Goal: Task Accomplishment & Management: Complete application form

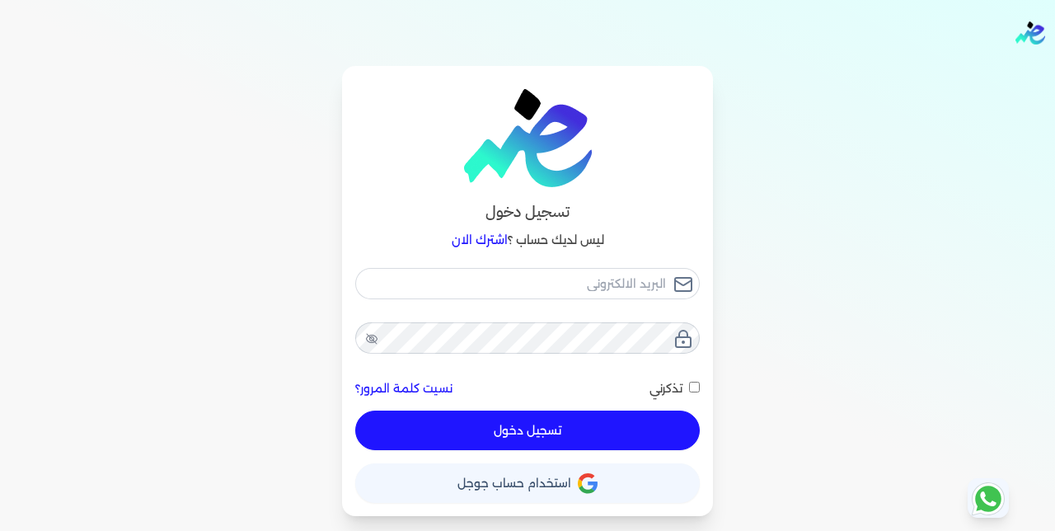
click at [569, 481] on span "استخدام حساب جوجل" at bounding box center [514, 483] width 114 height 12
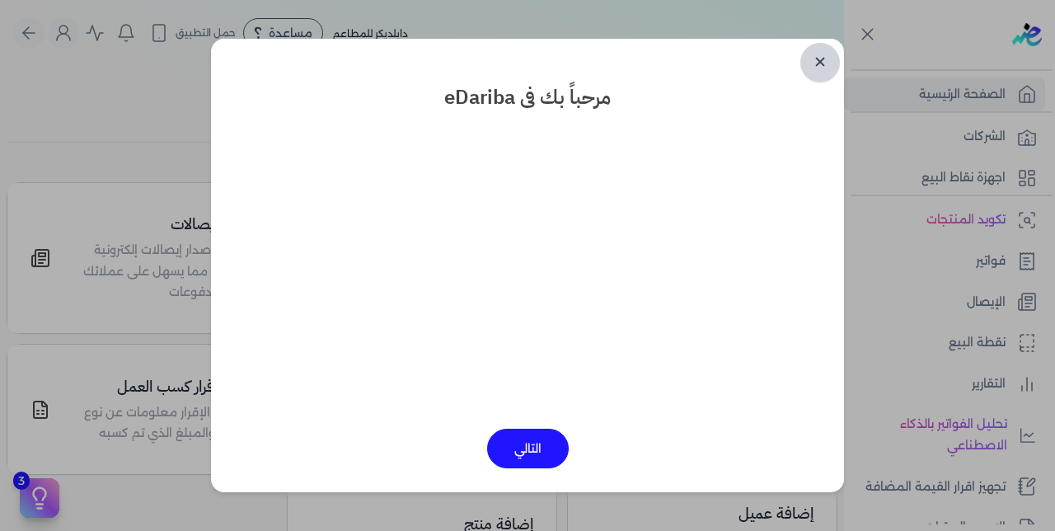
click at [818, 60] on link "✕" at bounding box center [820, 63] width 40 height 40
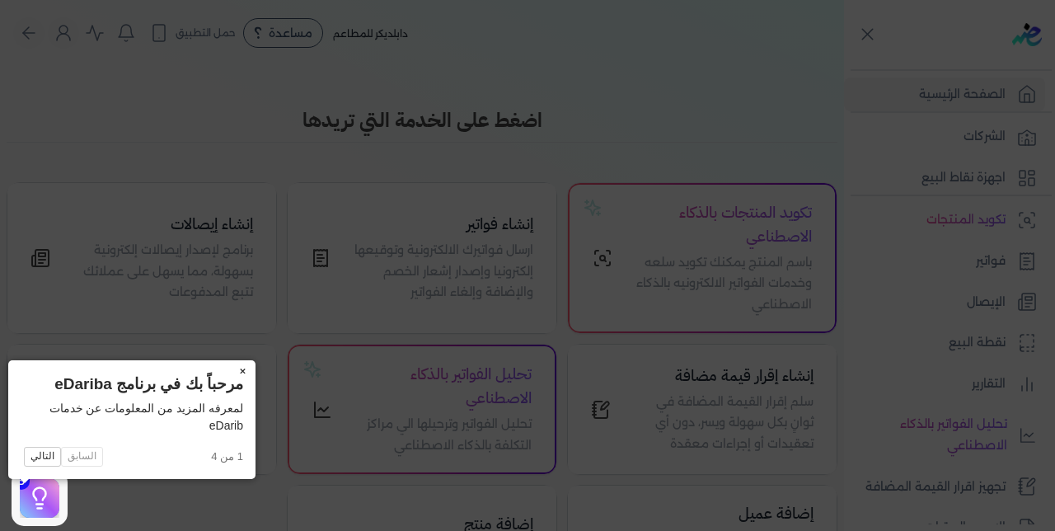
click at [229, 368] on button "×" at bounding box center [242, 371] width 26 height 23
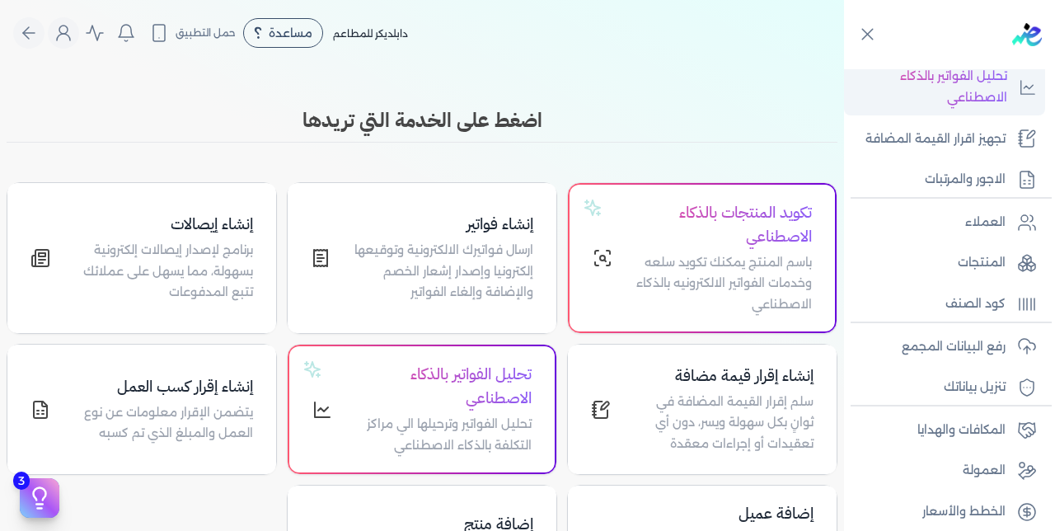
scroll to position [359, 0]
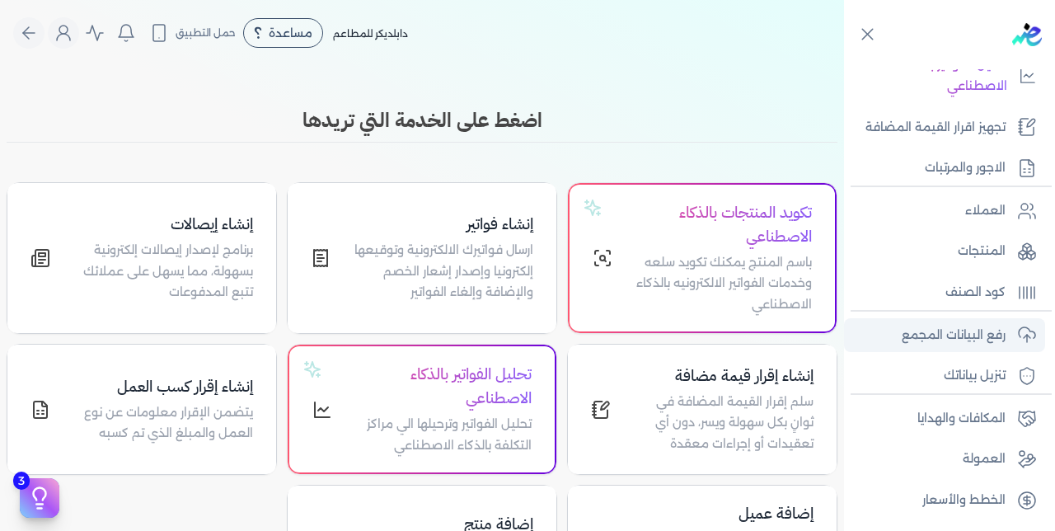
click at [946, 332] on p "رفع البيانات المجمع" at bounding box center [954, 335] width 104 height 21
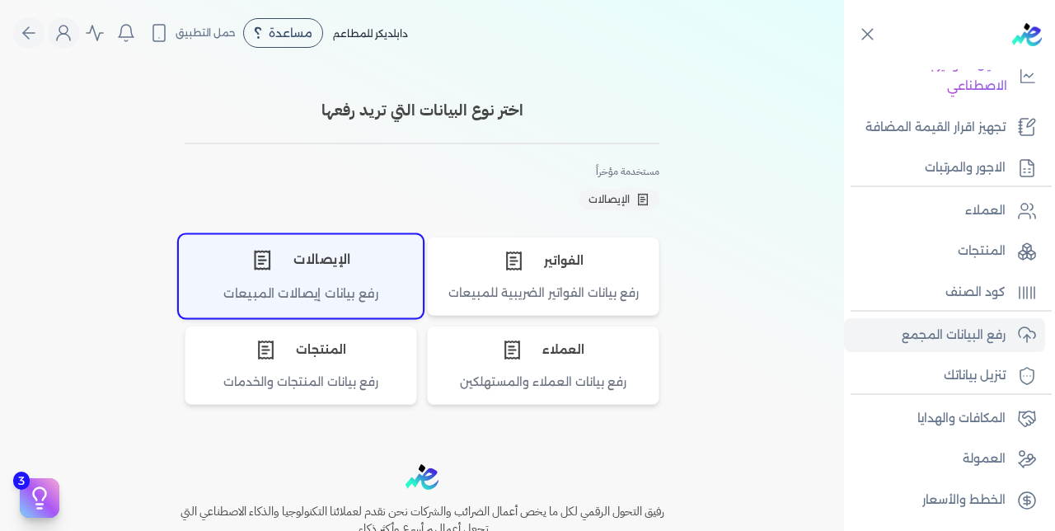
click at [247, 277] on div "الإيصالات" at bounding box center [301, 259] width 242 height 49
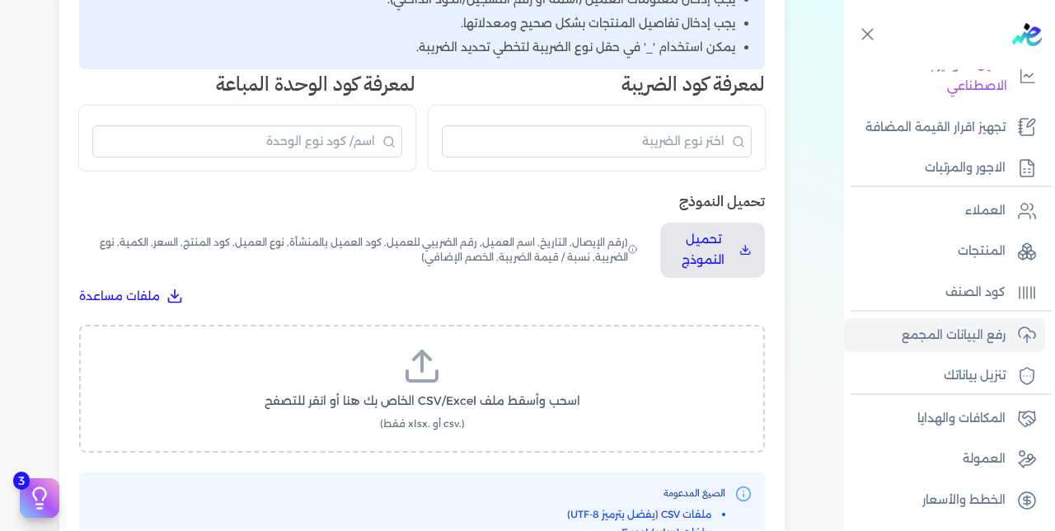
scroll to position [392, 0]
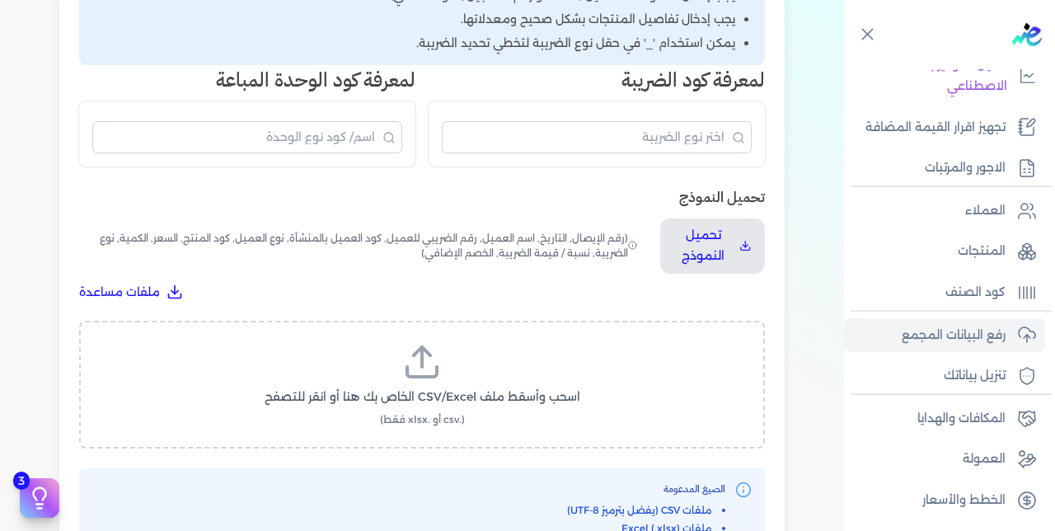
click at [422, 342] on icon at bounding box center [422, 362] width 40 height 40
click at [0, 0] on input "اسحب وأسقط ملف CSV/Excel الخاص بك هنا أو انقر للتصفح (.csv أو .xlsx فقط)" at bounding box center [0, 0] width 0 height 0
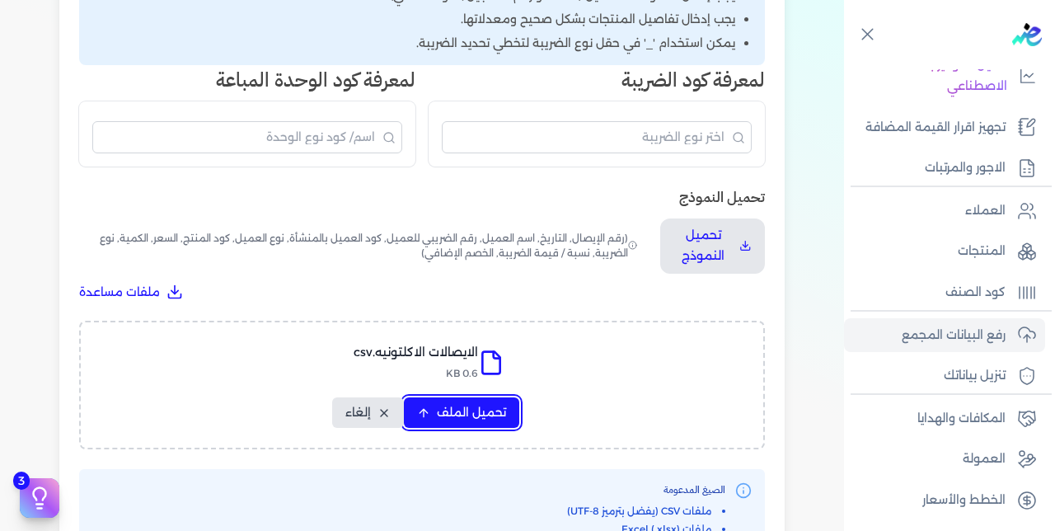
click at [480, 404] on span "تحميل الملف" at bounding box center [471, 412] width 69 height 17
select select "رقم الإيصال"
select select "سيريال المنتج"
select select "السعر"
select select "الكمية"
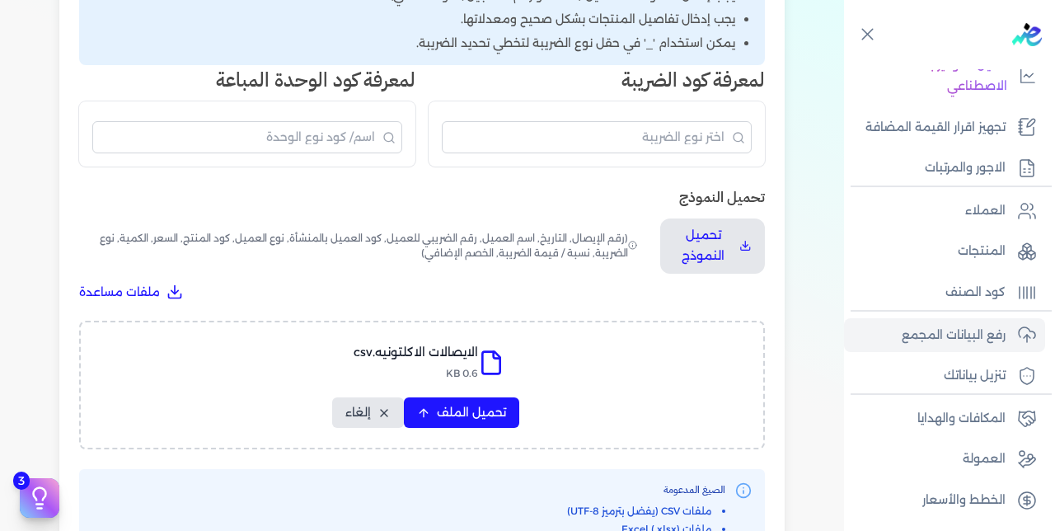
select select "نوع الضريبة"
select select "نسبة / قيمة الضريبة"
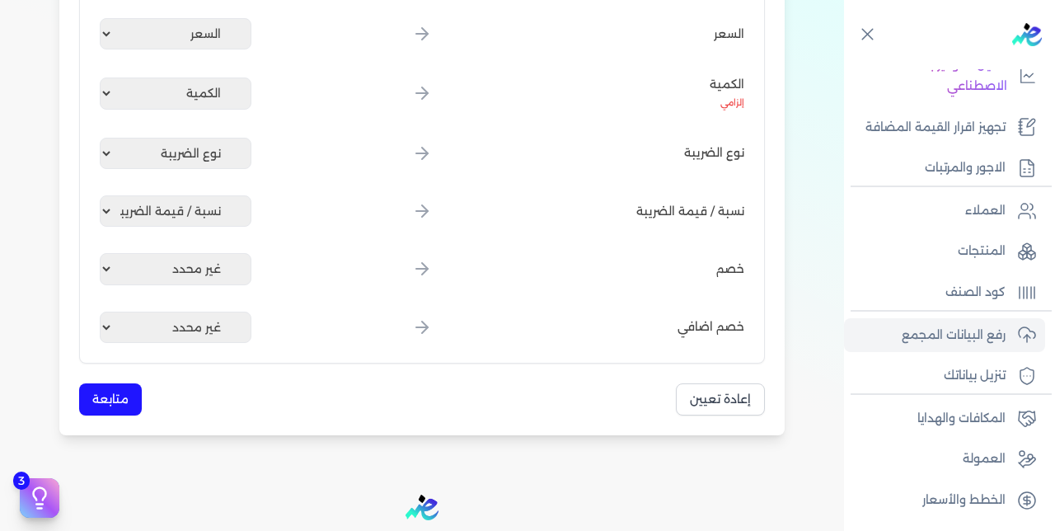
scroll to position [1013, 0]
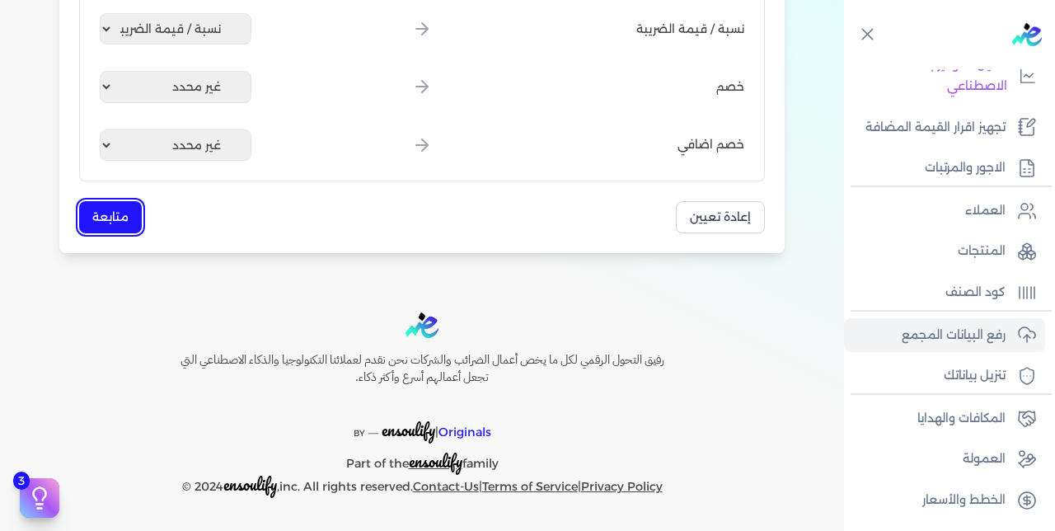
click at [115, 217] on button "متابعة" at bounding box center [110, 217] width 63 height 32
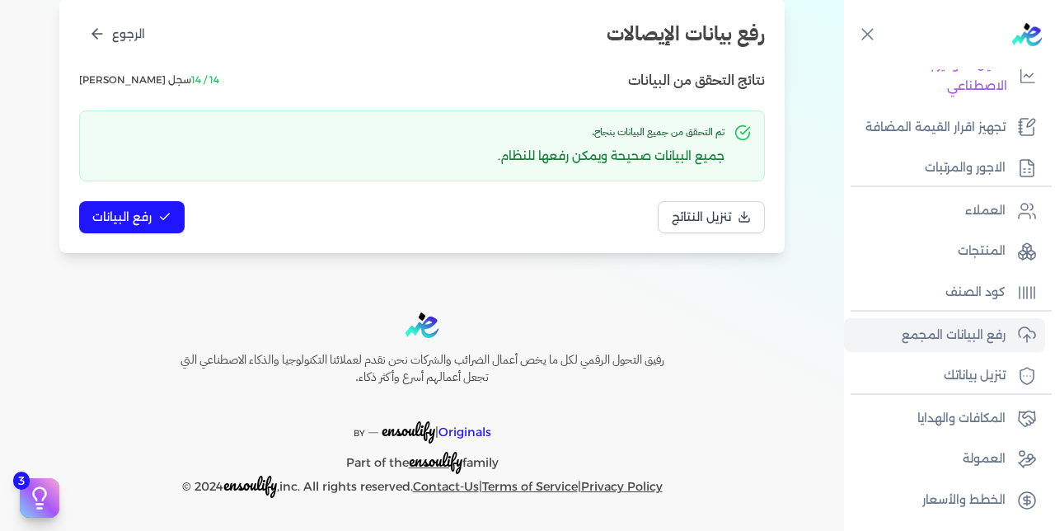
scroll to position [212, 0]
click at [134, 221] on span "رفع البيانات" at bounding box center [121, 216] width 59 height 17
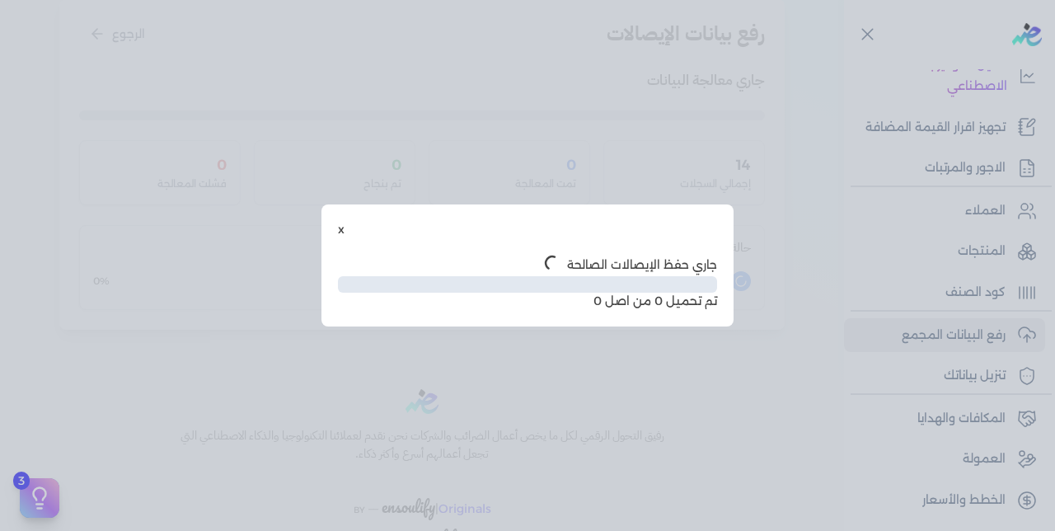
scroll to position [121, 0]
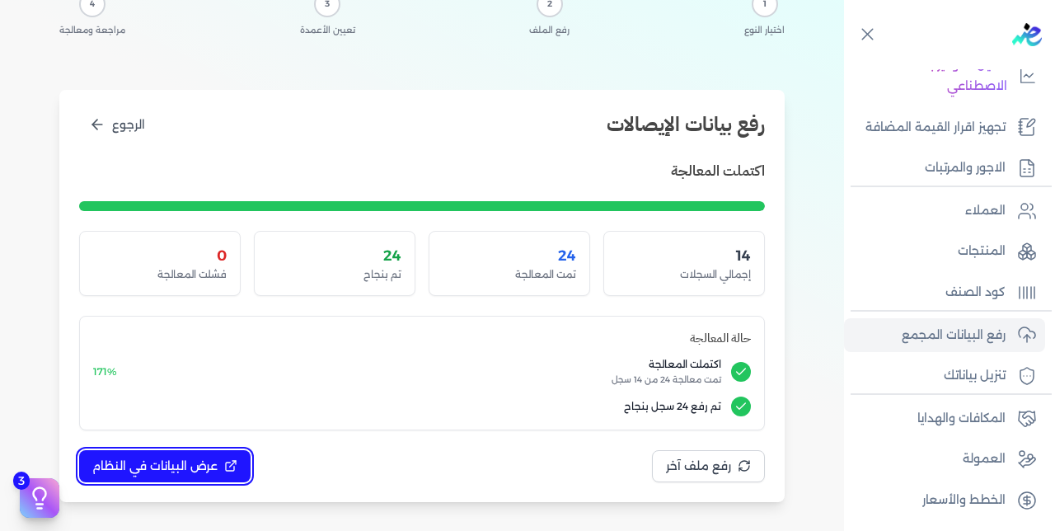
click at [157, 471] on span "عرض البيانات في النظام" at bounding box center [154, 465] width 125 height 17
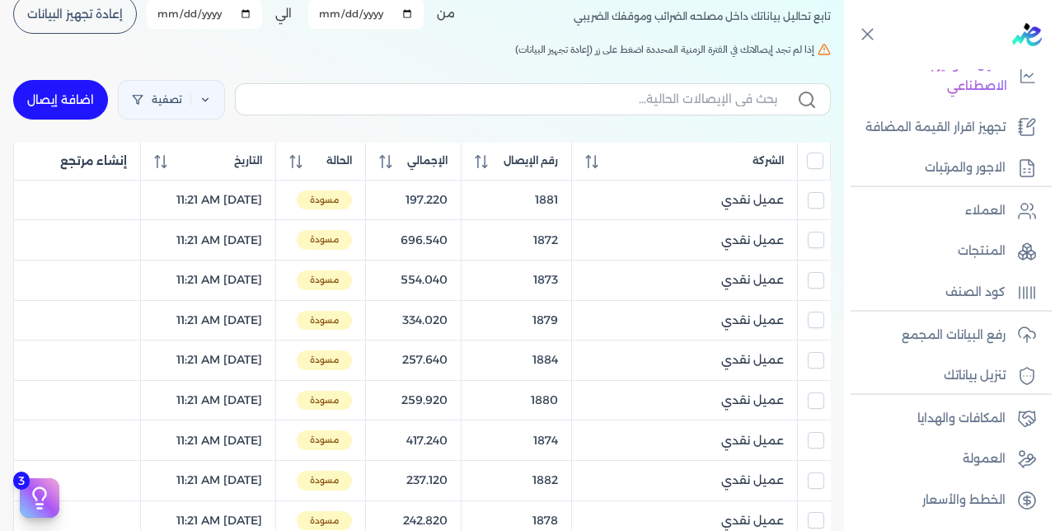
click at [813, 167] on input "All items unselected" at bounding box center [815, 160] width 16 height 16
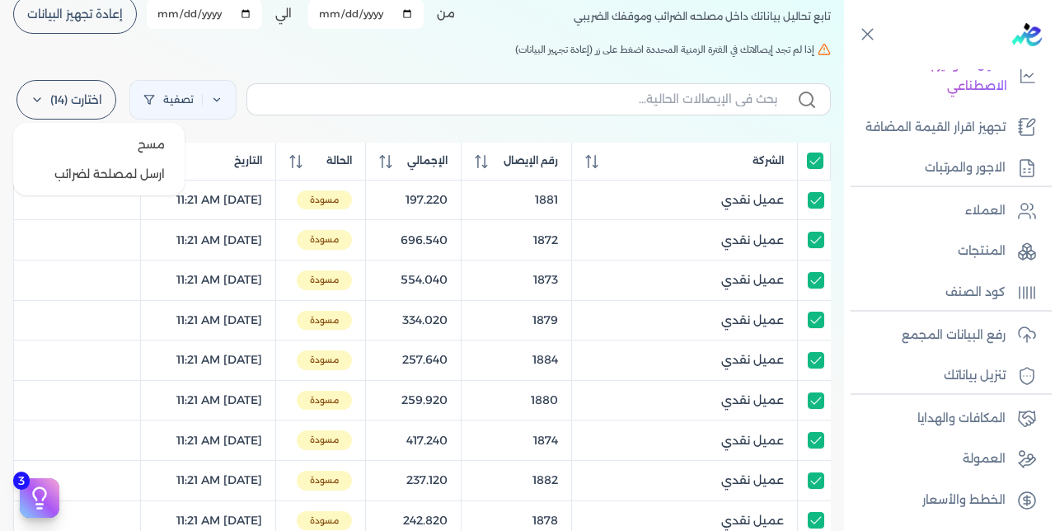
click at [86, 96] on label "اختارت (14)" at bounding box center [66, 100] width 100 height 40
click at [130, 177] on button "ارسل لمصلحة لضرائب" at bounding box center [99, 174] width 158 height 30
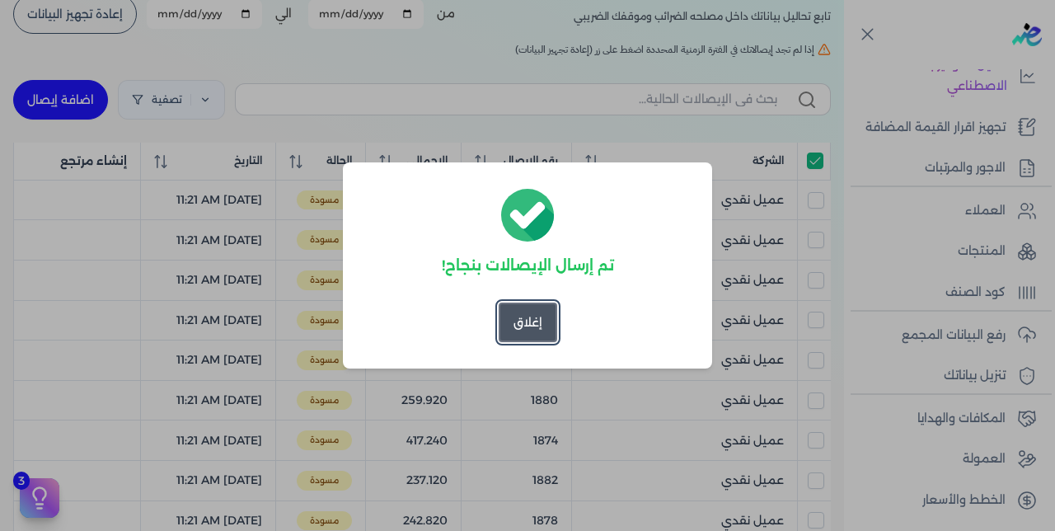
click at [527, 324] on button "إغلاق" at bounding box center [528, 322] width 59 height 40
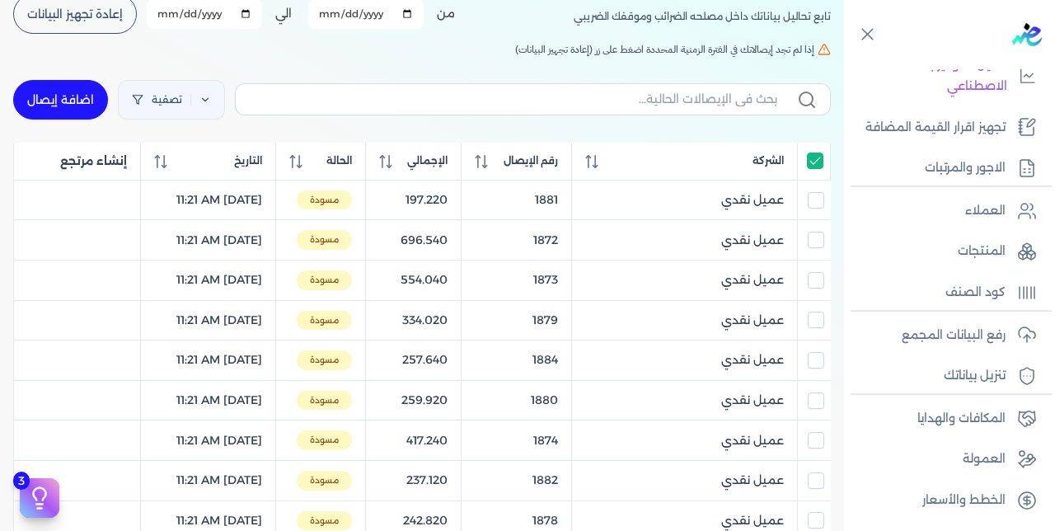
click at [812, 162] on input "All items selected" at bounding box center [815, 160] width 16 height 16
checkbox input "false"
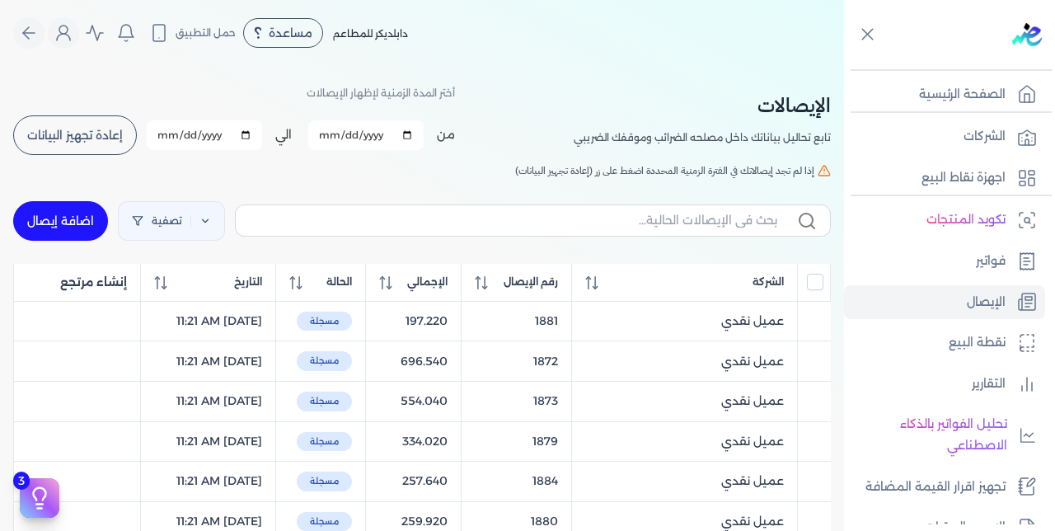
click at [0, 0] on div at bounding box center [0, 0] width 0 height 0
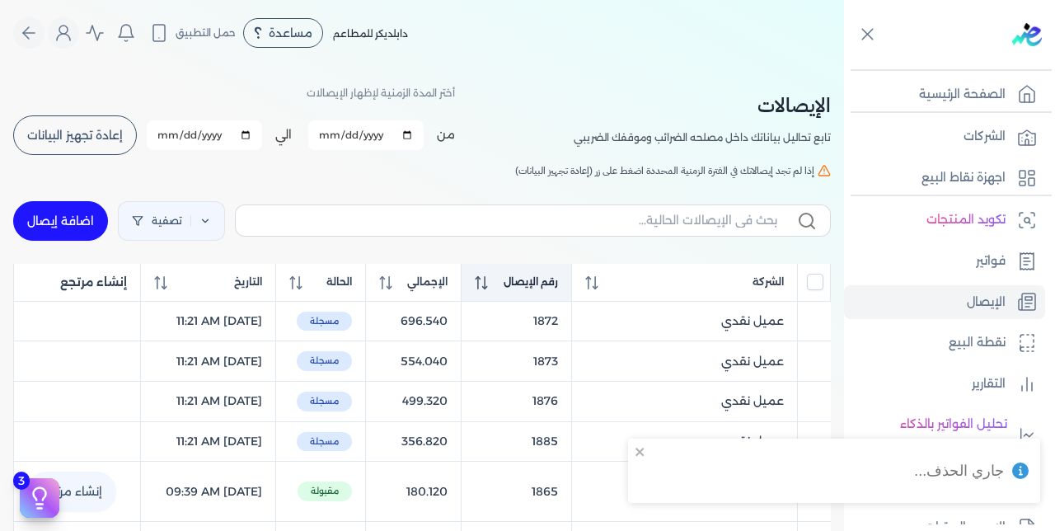
checkbox input "false"
click at [551, 283] on span "رقم الإيصال" at bounding box center [531, 281] width 54 height 15
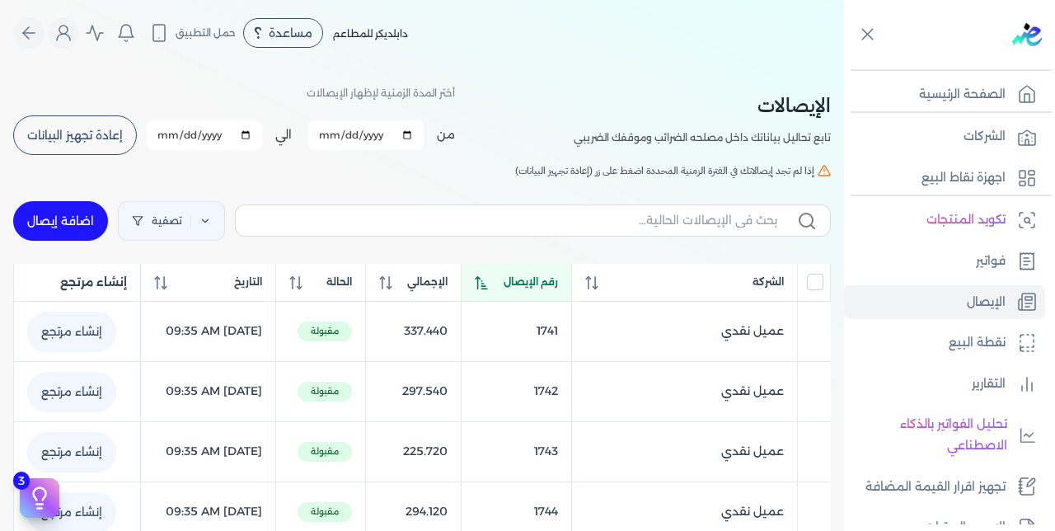
click at [551, 283] on span "رقم الإيصال" at bounding box center [531, 281] width 54 height 15
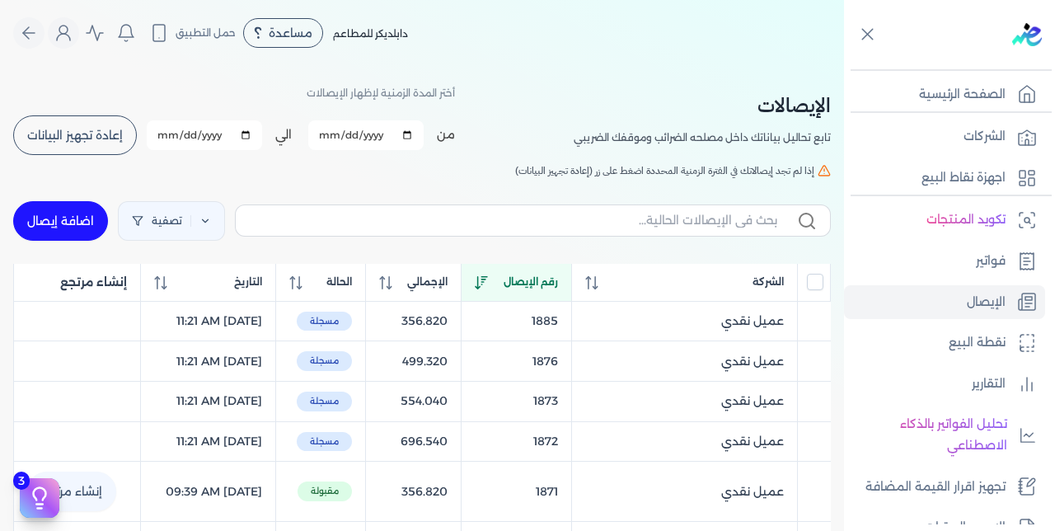
click at [551, 283] on span "رقم الإيصال" at bounding box center [531, 281] width 54 height 15
